Goal: Check status: Check status

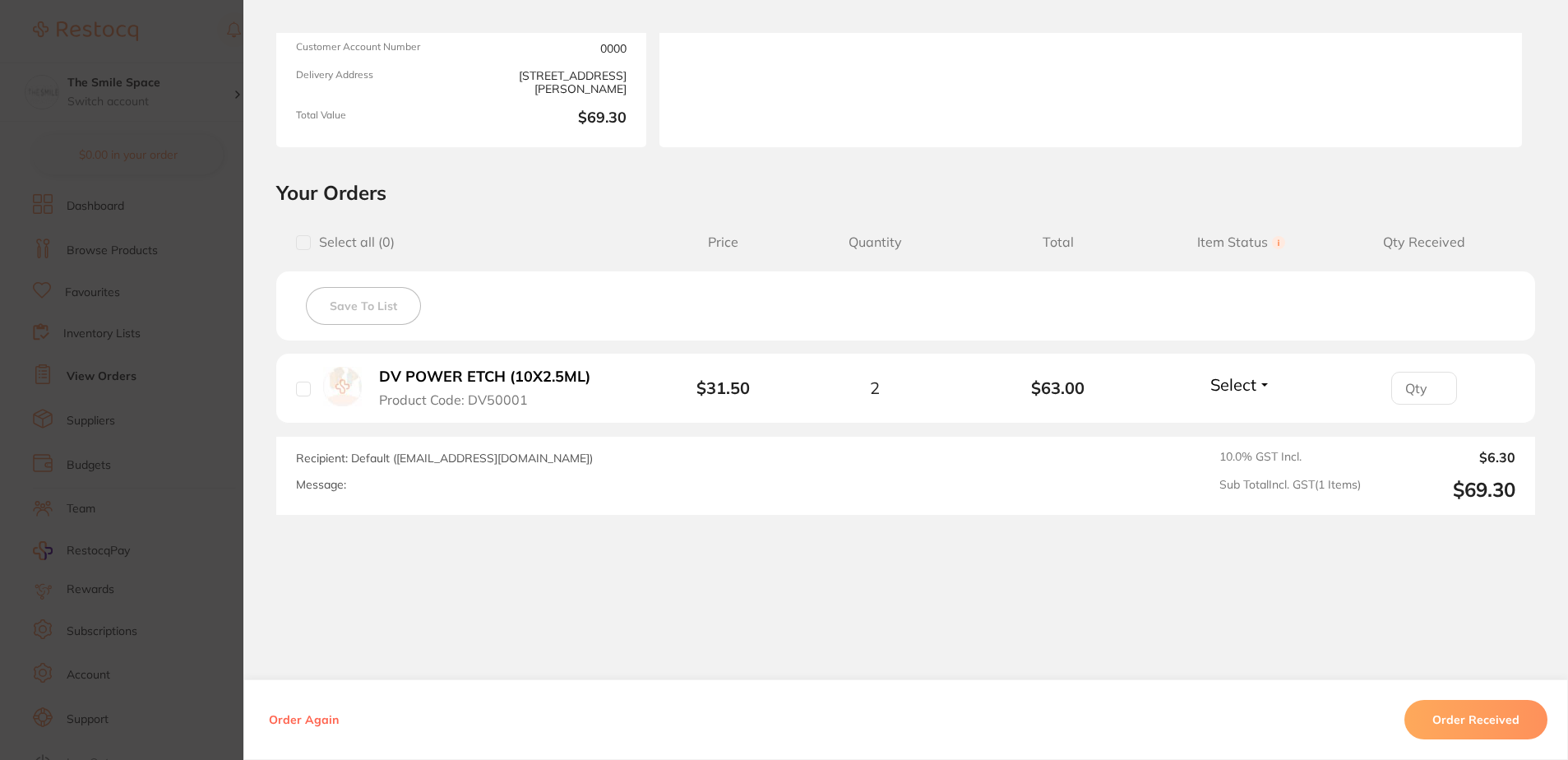
scroll to position [247, 0]
click at [169, 286] on section "Order ID: Restocq- 90352 Order Information Accepted Order Order Date [DATE] 11:…" at bounding box center [784, 380] width 1568 height 760
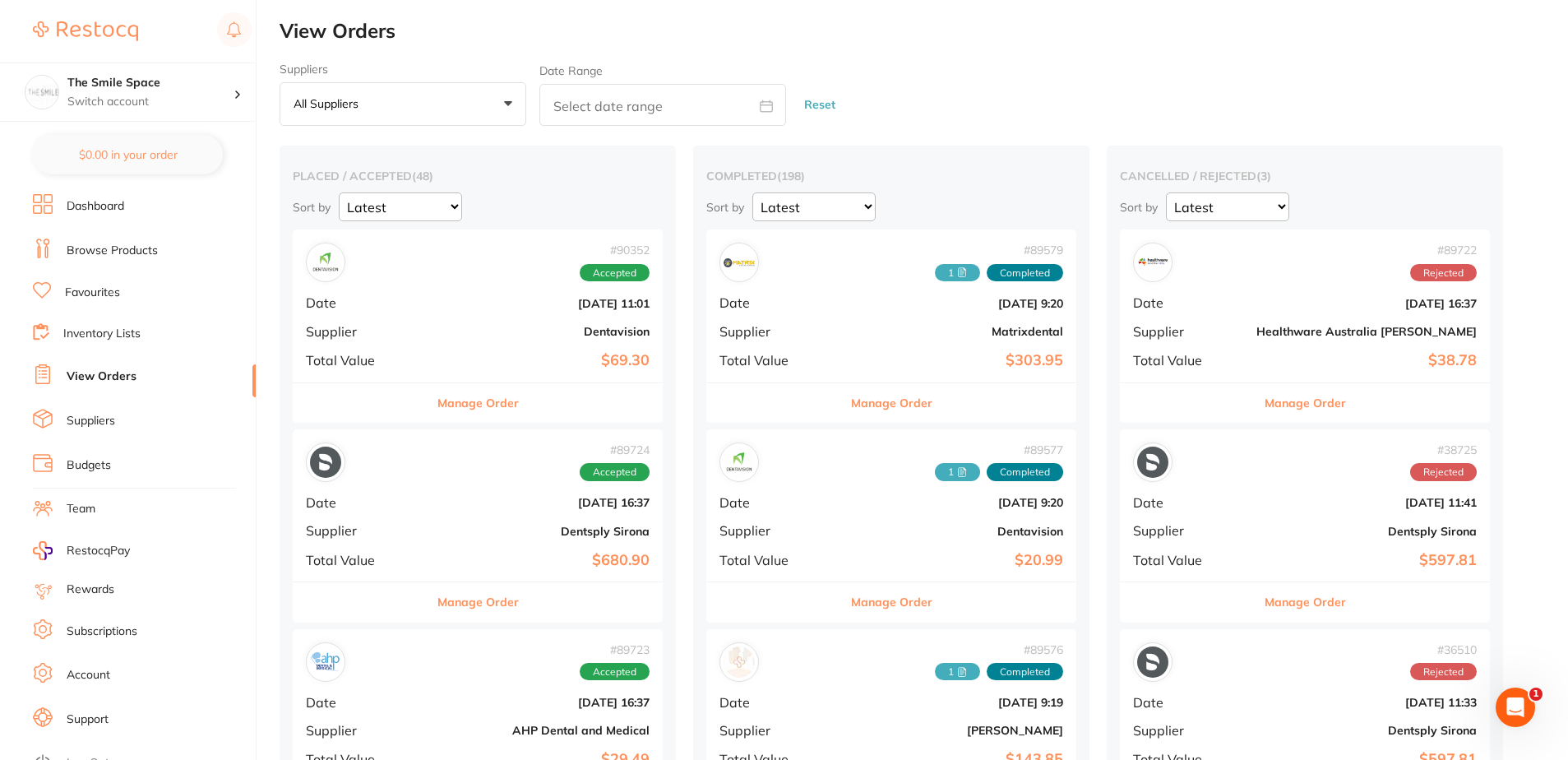
click at [597, 279] on span "Accepted" at bounding box center [614, 273] width 70 height 18
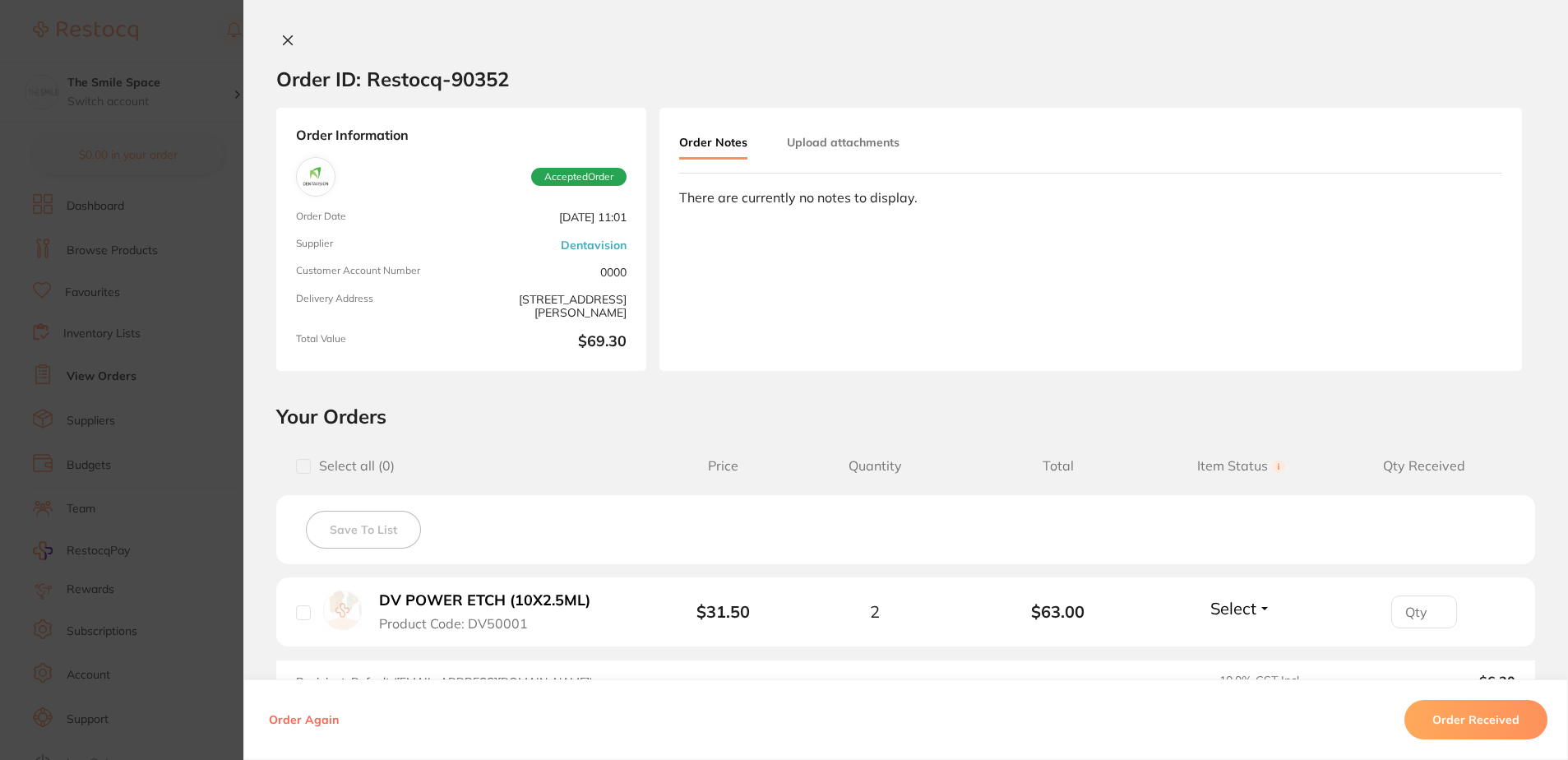
click at [283, 37] on icon at bounding box center [287, 40] width 13 height 13
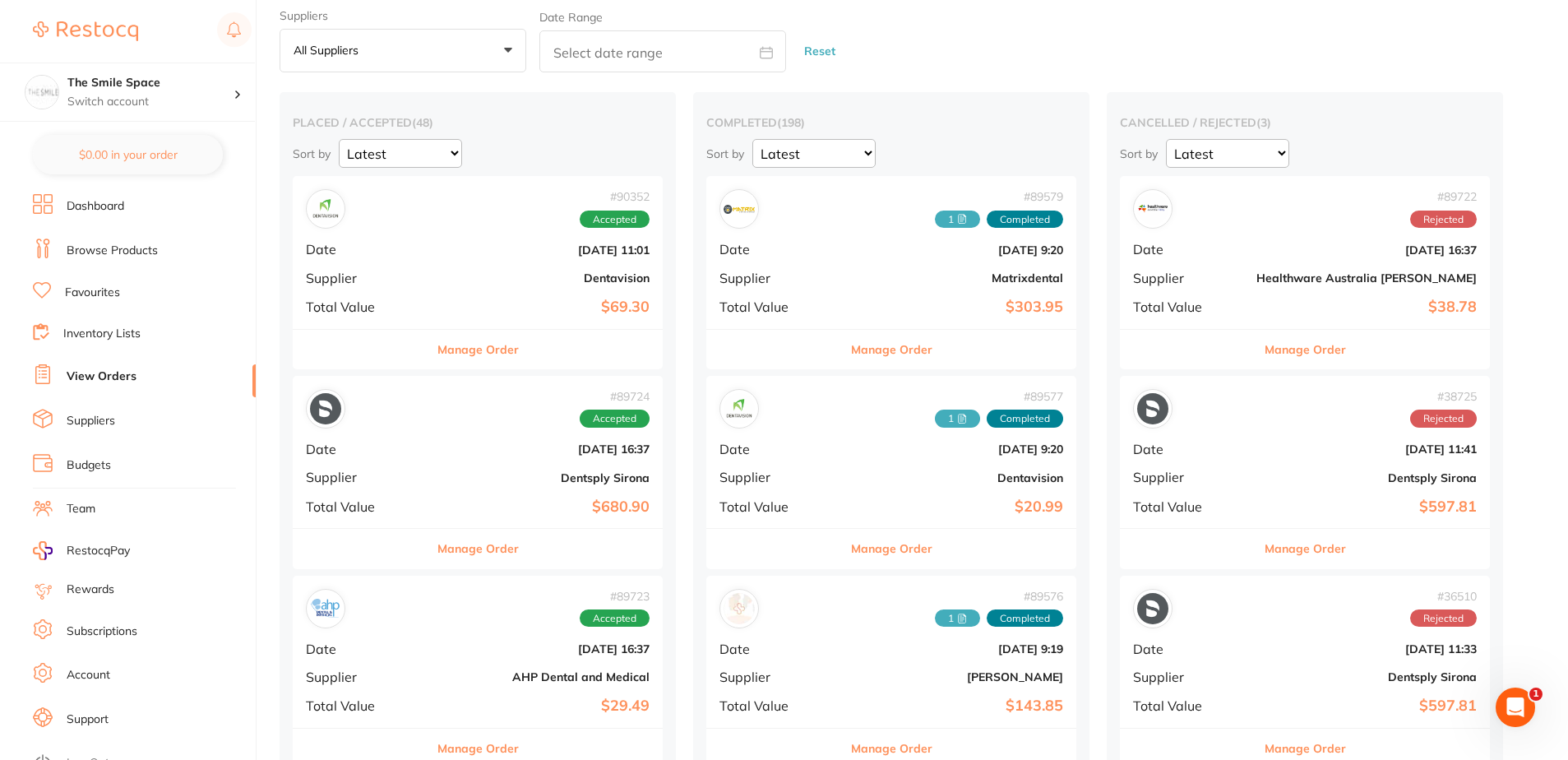
scroll to position [83, 0]
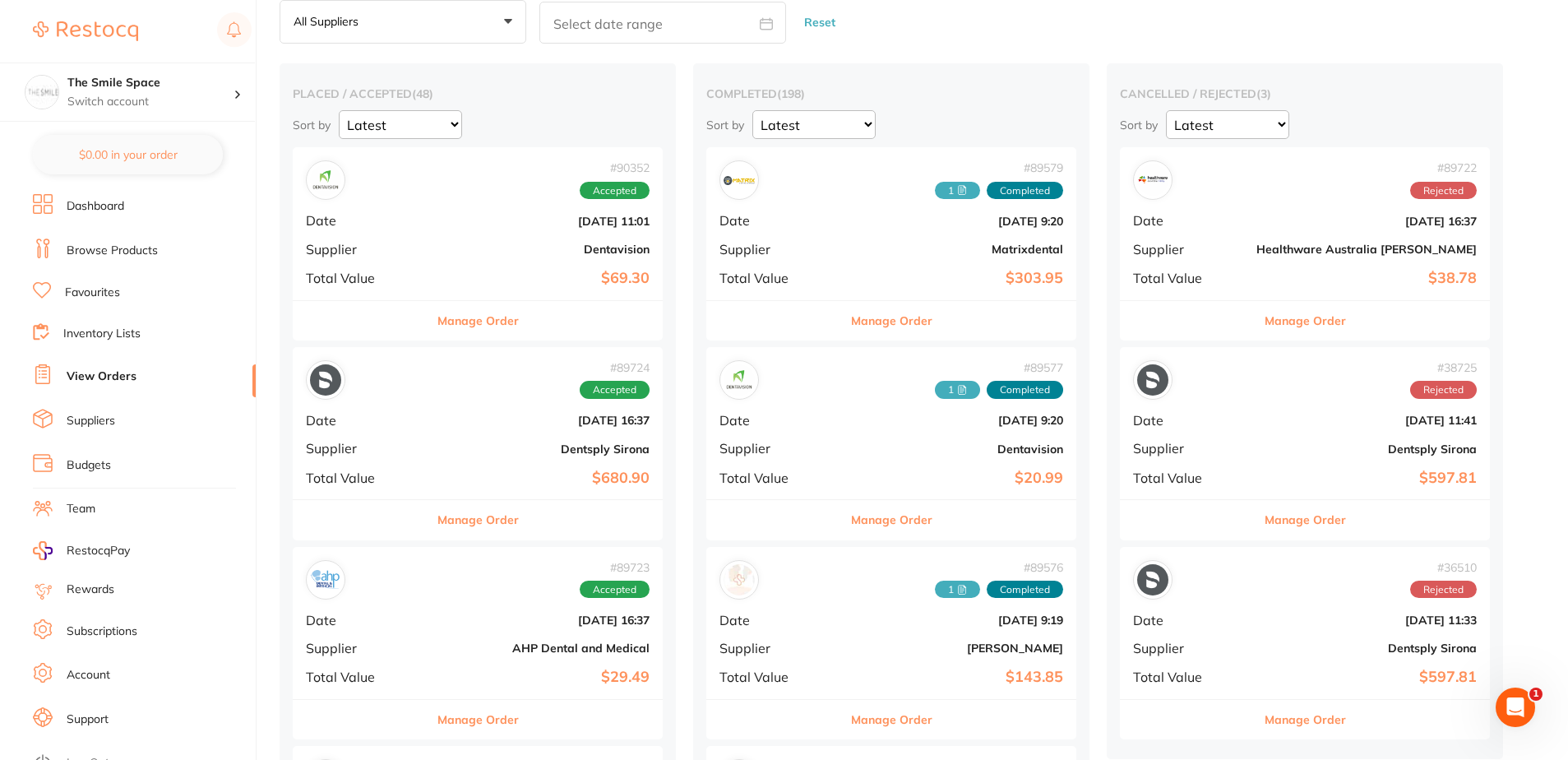
click at [860, 532] on button "Manage Order" at bounding box center [892, 520] width 82 height 39
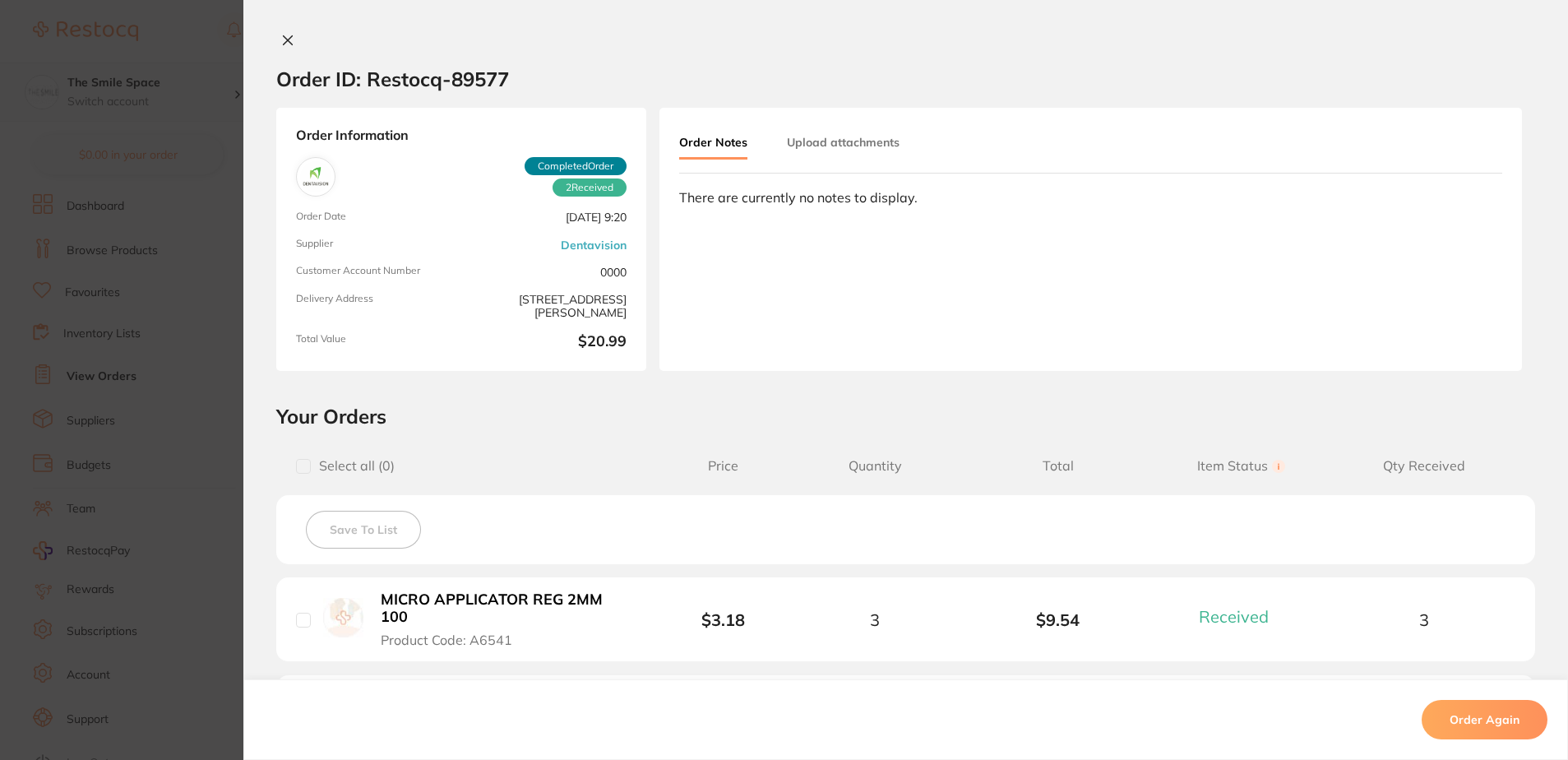
click at [181, 84] on section "Order ID: Restocq- 89577 Order Information 2 Received Completed Order Order Dat…" at bounding box center [784, 380] width 1568 height 760
